Goal: Task Accomplishment & Management: Use online tool/utility

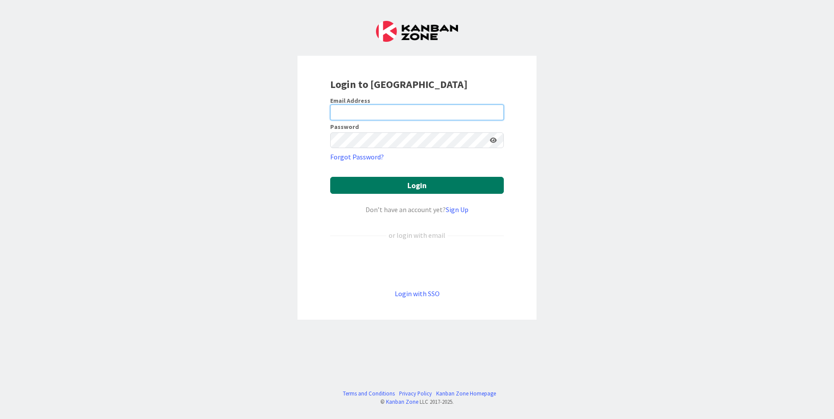
type input "[EMAIL_ADDRESS][DOMAIN_NAME]"
click at [388, 185] on button "Login" at bounding box center [417, 185] width 174 height 17
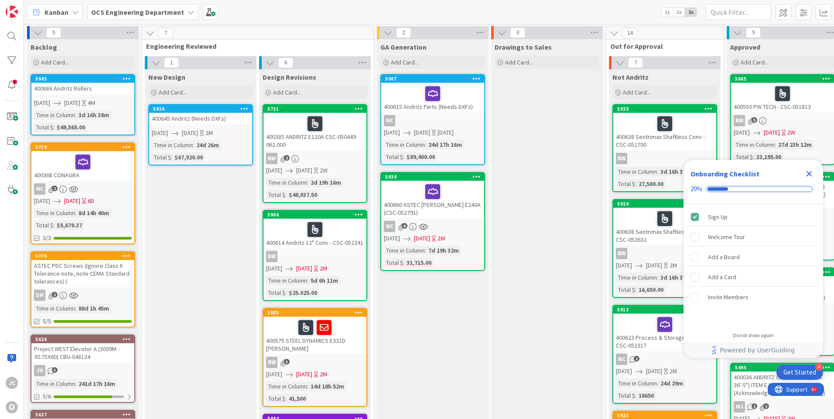
click at [810, 173] on icon "Close Checklist" at bounding box center [809, 174] width 6 height 6
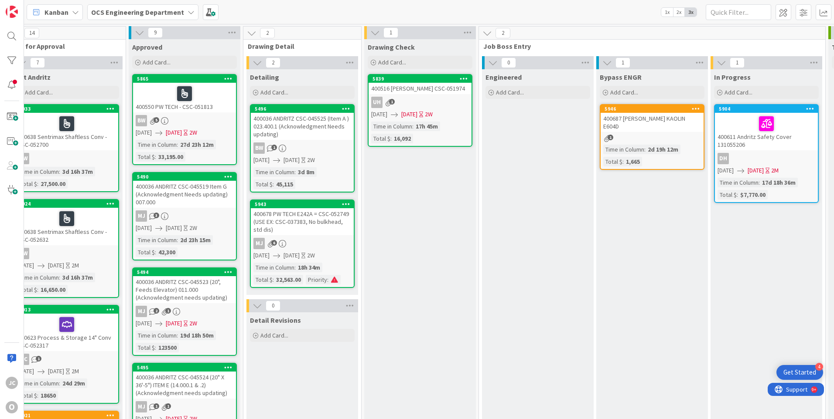
scroll to position [0, 599]
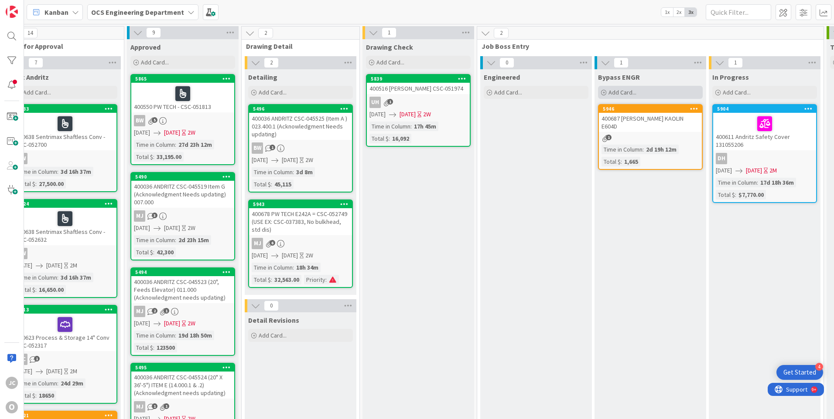
click at [602, 92] on icon at bounding box center [603, 92] width 5 height 5
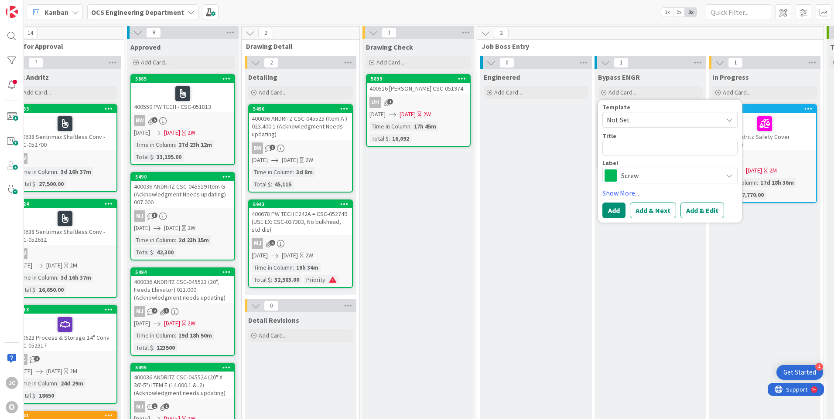
type textarea "x"
type textarea "4"
type textarea "x"
type textarea "40"
type textarea "x"
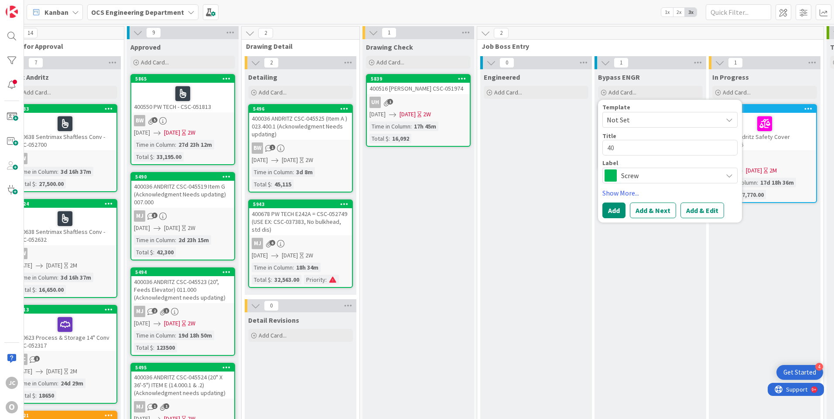
type textarea "400"
type textarea "x"
type textarea "4006"
type textarea "x"
type textarea "40069"
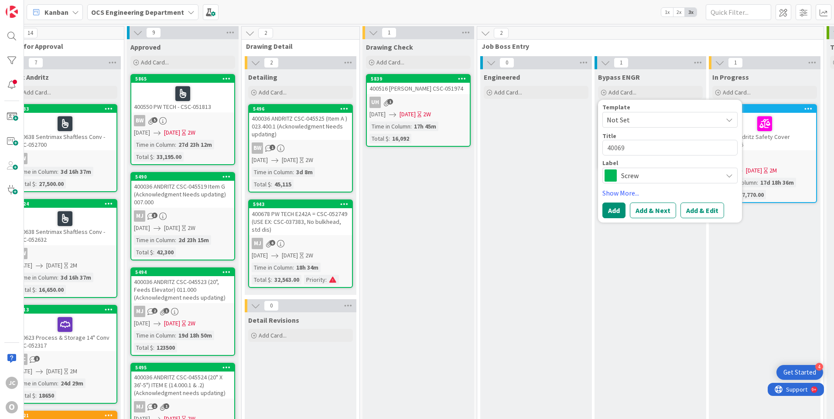
type textarea "x"
type textarea "400691"
type textarea "x"
type textarea "400691"
type textarea "x"
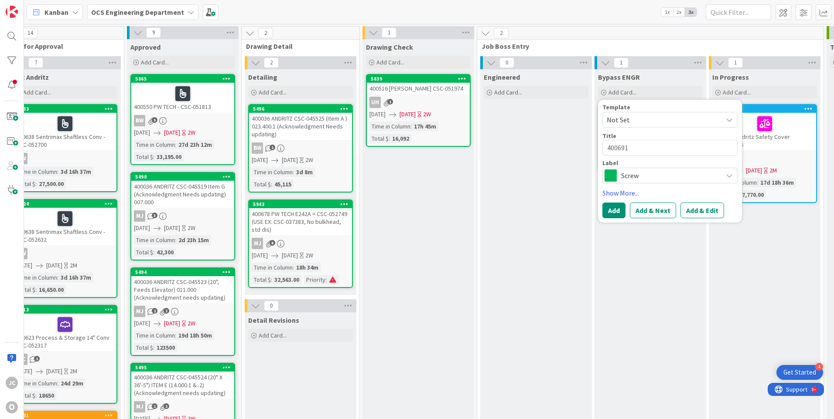
type textarea "400691 c"
type textarea "x"
type textarea "400691 co"
type textarea "x"
type textarea "400691 cop"
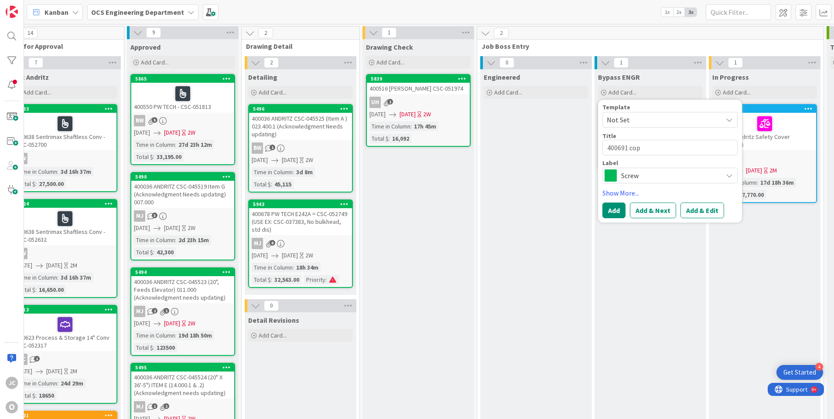
type textarea "x"
type textarea "400691 [PERSON_NAME]"
type textarea "x"
type textarea "400691 coppe"
type textarea "x"
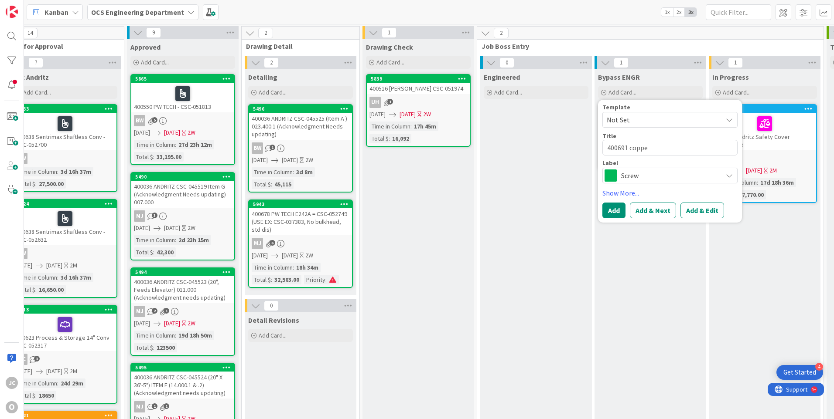
type textarea "400691 copper"
type textarea "x"
type textarea "400691 coppe"
type textarea "x"
type textarea "400691 [PERSON_NAME]"
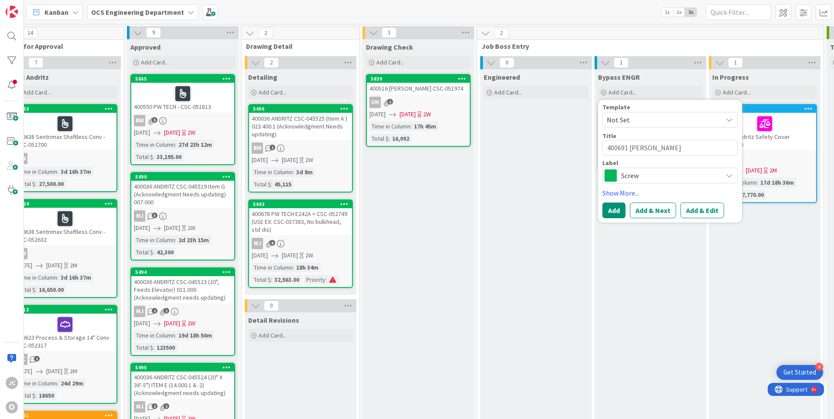
type textarea "x"
type textarea "400691 cop"
type textarea "x"
type textarea "400691 co"
type textarea "x"
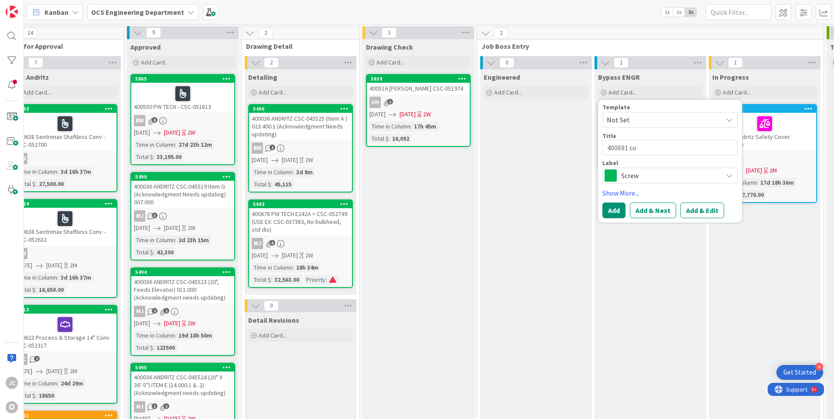
type textarea "400691 c"
type textarea "x"
type textarea "400691"
type textarea "x"
type textarea "400691 C"
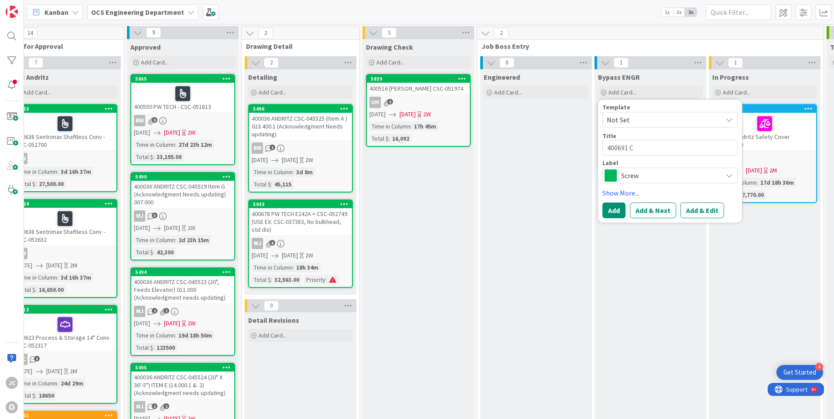
type textarea "x"
type textarea "400691 CO"
type textarea "x"
type textarea "400691 COP"
type textarea "x"
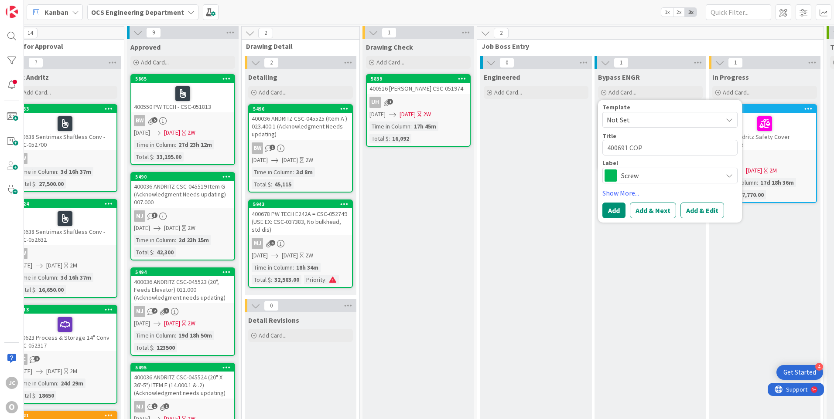
type textarea "400691 [PERSON_NAME]"
type textarea "x"
type textarea "400691 COPPE"
type textarea "x"
type textarea "400691 COPPER"
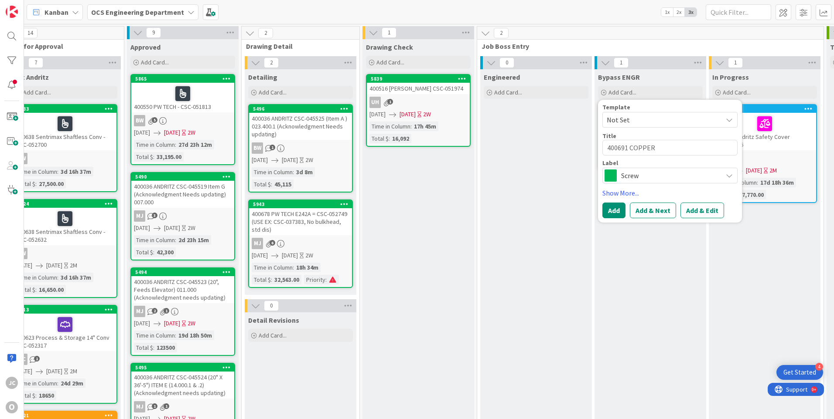
type textarea "x"
type textarea "400691 COPPER"
type textarea "x"
type textarea "400691 COPPER M"
type textarea "x"
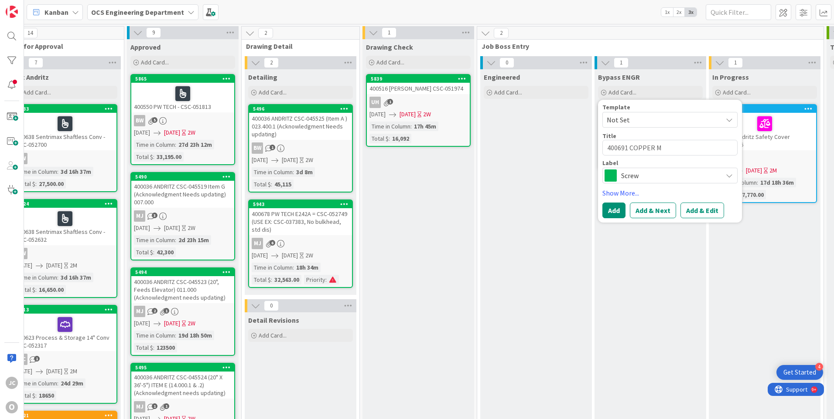
type textarea "400691 COPPER MT"
type textarea "x"
type textarea "400691 COPPER MTN"
click at [723, 177] on div "Screw" at bounding box center [669, 176] width 135 height 16
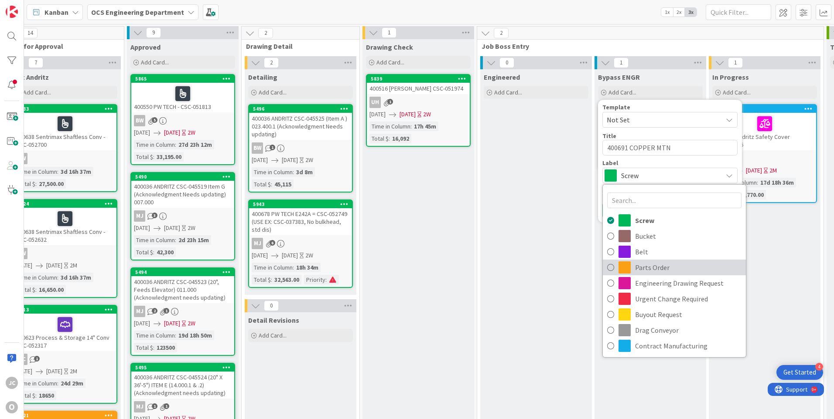
click at [656, 271] on span "Parts Order" at bounding box center [688, 267] width 106 height 13
type textarea "x"
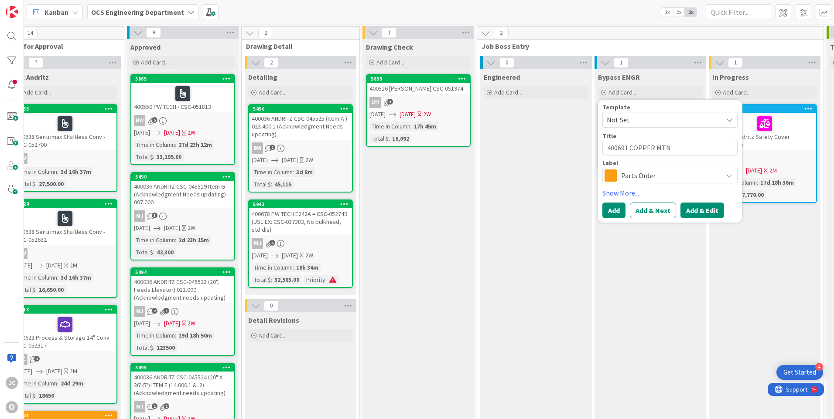
click at [691, 213] on button "Add & Edit" at bounding box center [702, 211] width 44 height 16
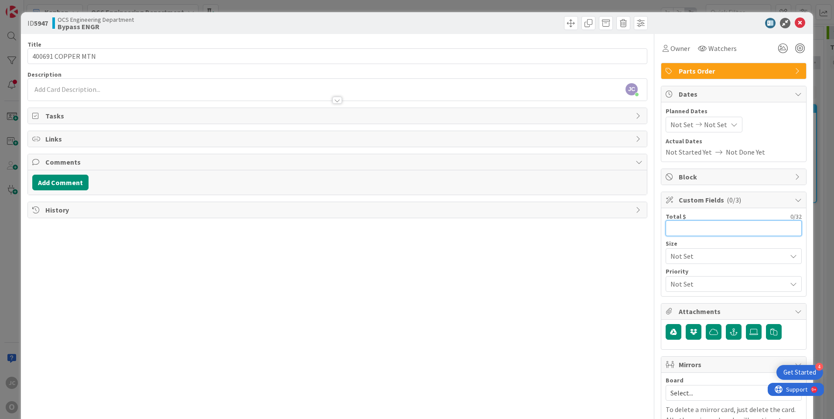
click at [677, 231] on input "text" at bounding box center [733, 229] width 136 height 16
type input "61.75"
click at [72, 90] on div "[PERSON_NAME] just joined" at bounding box center [337, 90] width 619 height 22
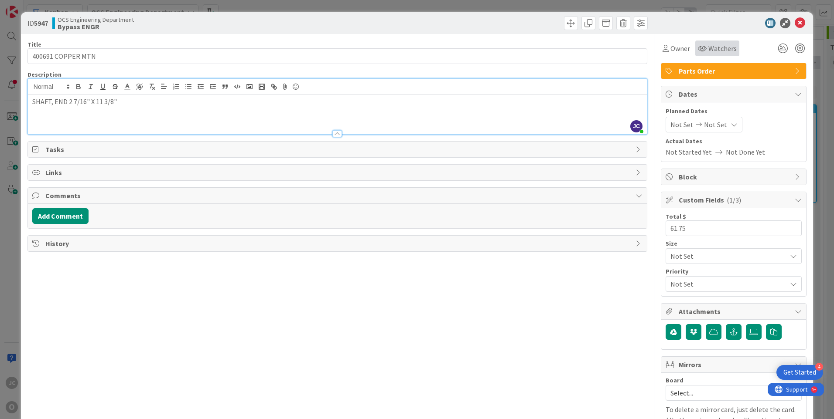
click at [719, 49] on span "Watchers" at bounding box center [722, 48] width 28 height 10
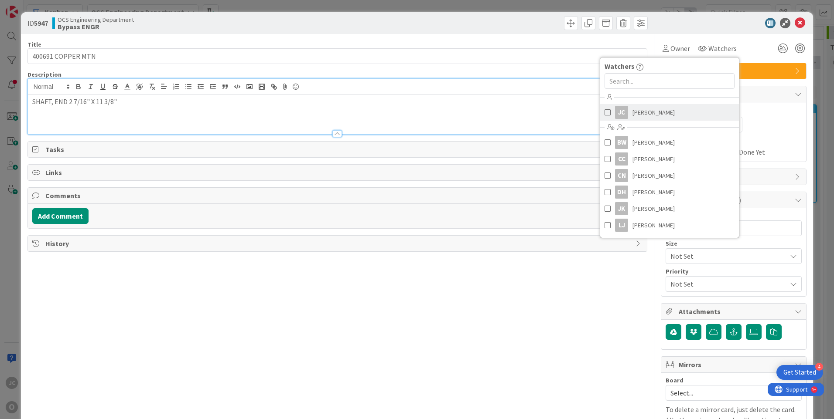
click at [677, 111] on link "[PERSON_NAME]" at bounding box center [669, 112] width 139 height 17
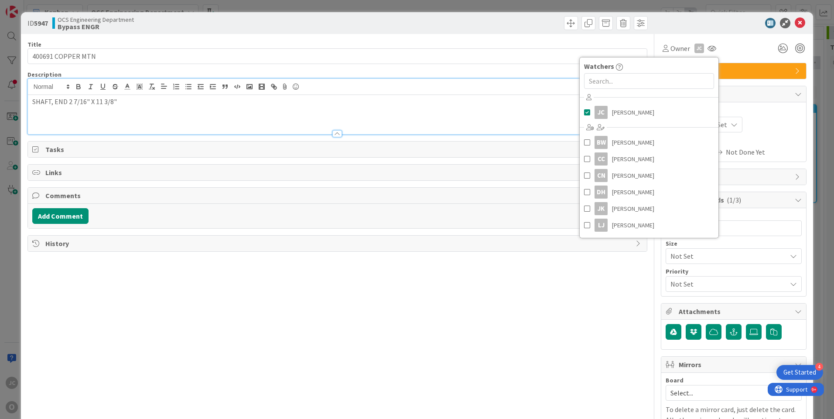
click at [789, 127] on div "Not Set Not Set" at bounding box center [733, 125] width 136 height 16
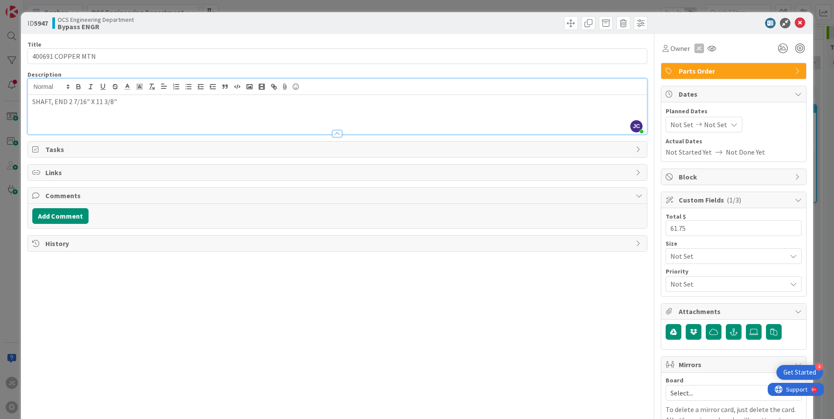
click at [682, 126] on span "Not Set" at bounding box center [681, 124] width 23 height 10
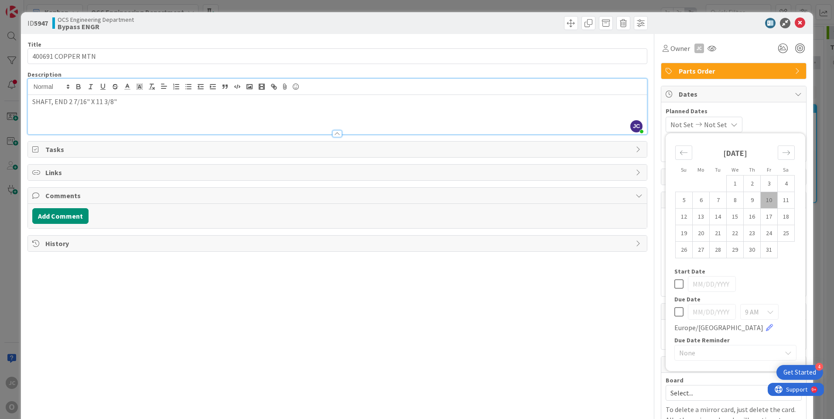
click at [760, 198] on td "10" at bounding box center [768, 200] width 17 height 17
type input "[DATE]"
click at [735, 122] on icon at bounding box center [731, 124] width 7 height 7
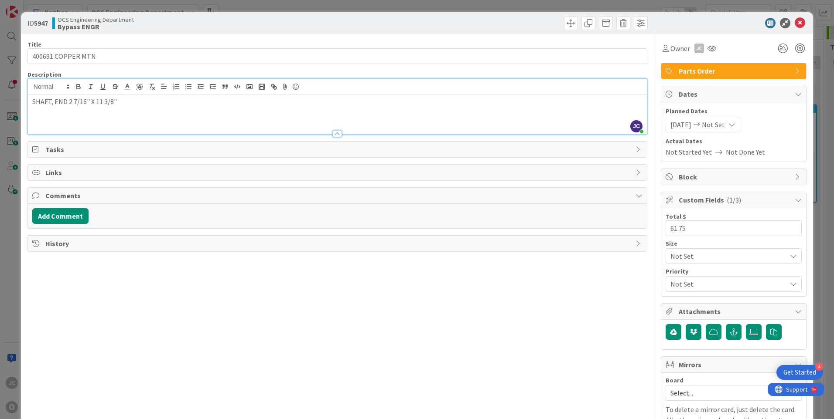
click at [735, 124] on icon at bounding box center [731, 124] width 7 height 7
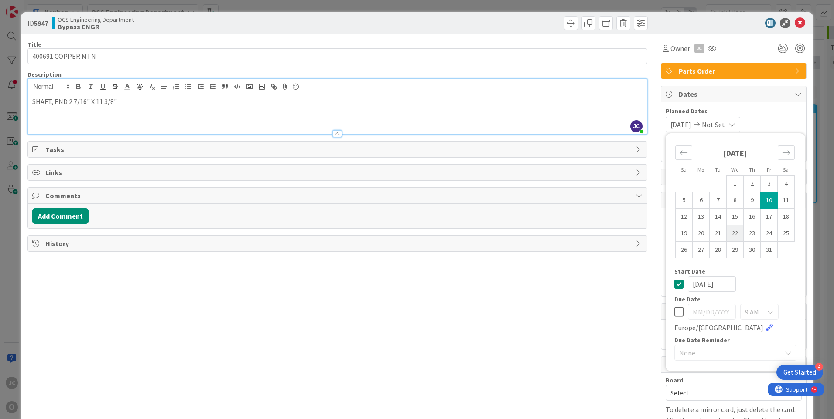
click at [730, 232] on td "22" at bounding box center [734, 233] width 17 height 17
type input "[DATE]"
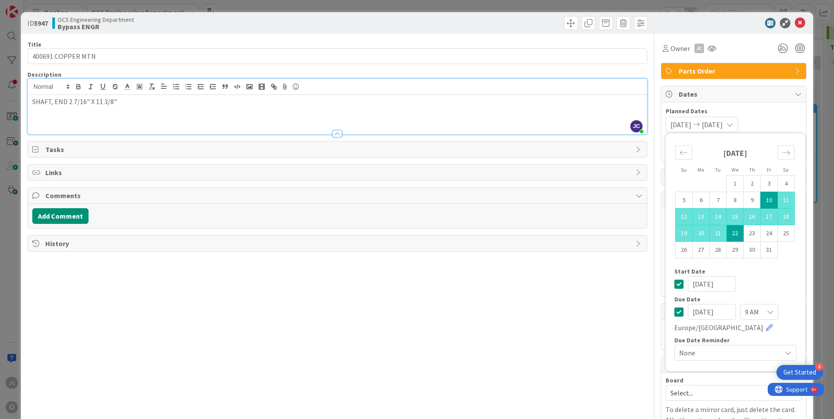
click at [602, 288] on div "Title 17 / 128 400691 COPPER MTN Description [PERSON_NAME] just joined SHAFT, E…" at bounding box center [336, 249] width 619 height 430
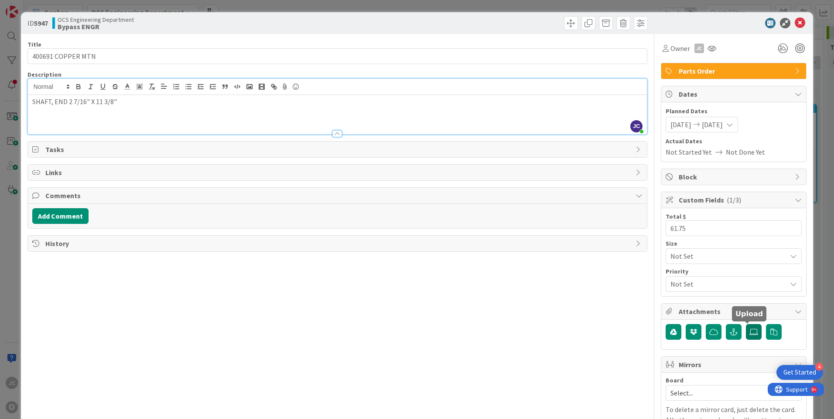
click at [749, 333] on icon at bounding box center [753, 332] width 9 height 7
click at [745, 324] on input "file" at bounding box center [745, 324] width 0 height 0
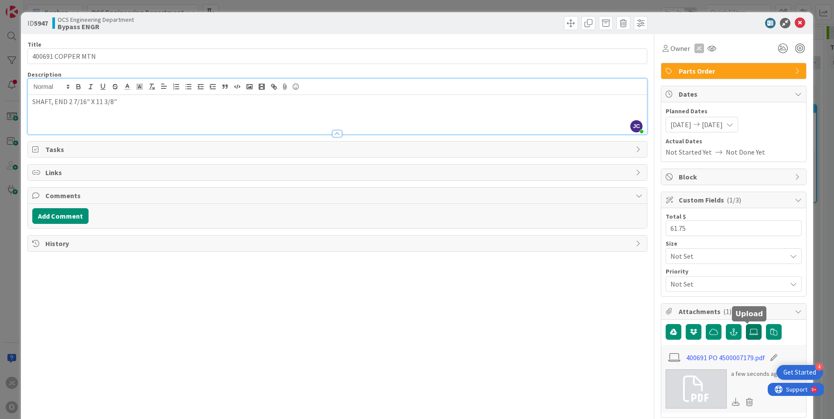
click at [749, 331] on icon at bounding box center [753, 332] width 9 height 7
click at [745, 324] on input "file" at bounding box center [745, 324] width 0 height 0
click at [554, 300] on div "Title 17 / 128 400691 COPPER MTN Description [PERSON_NAME] just joined SHAFT, E…" at bounding box center [336, 321] width 619 height 575
